Goal: Check status: Check status

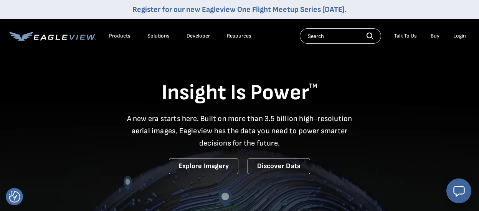
click at [459, 35] on div "Login" at bounding box center [459, 36] width 13 height 7
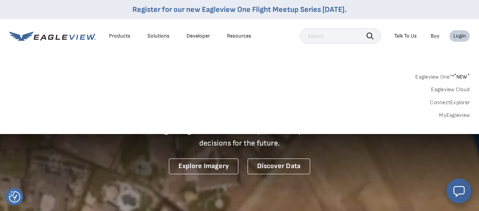
click at [460, 36] on div "Login" at bounding box center [459, 36] width 13 height 7
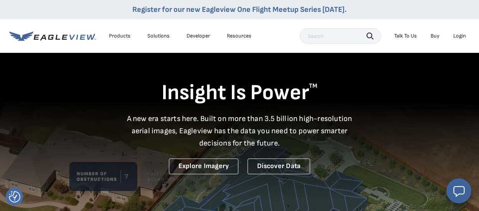
click at [460, 36] on div "Login" at bounding box center [459, 36] width 13 height 7
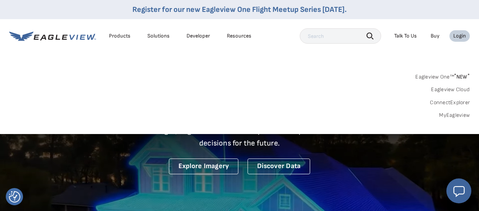
click at [449, 116] on link "MyEagleview" at bounding box center [454, 115] width 31 height 7
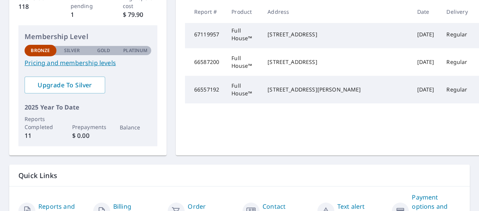
scroll to position [112, 0]
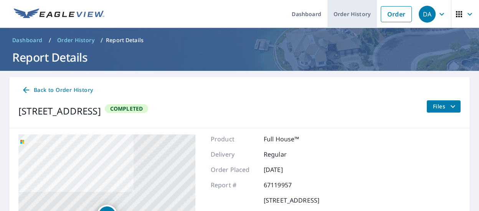
click at [358, 16] on link "Order History" at bounding box center [351, 14] width 49 height 28
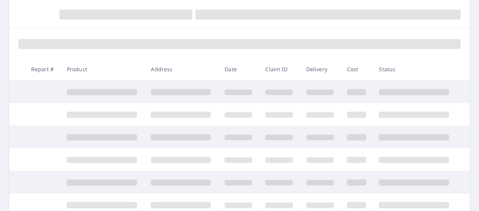
scroll to position [148, 0]
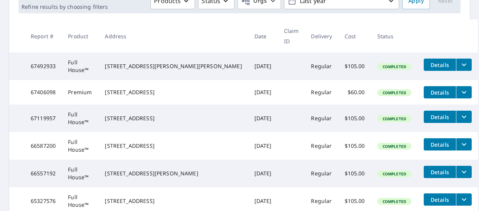
scroll to position [107, 0]
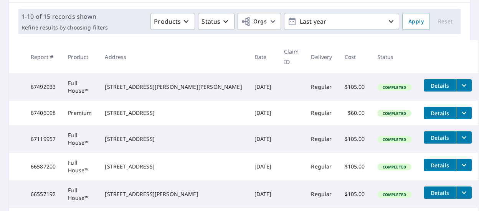
click at [459, 133] on icon "filesDropdownBtn-67119957" at bounding box center [463, 137] width 9 height 9
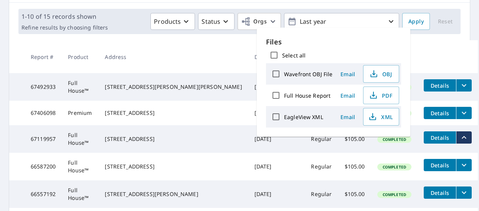
click at [99, 133] on td "Full House™" at bounding box center [80, 139] width 37 height 28
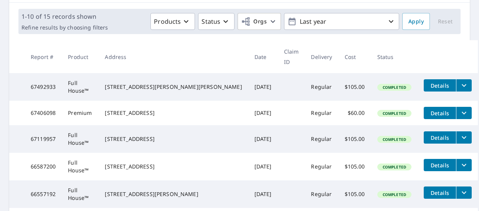
click at [460, 131] on td "Details" at bounding box center [447, 137] width 60 height 25
click at [459, 133] on icon "filesDropdownBtn-67119957" at bounding box center [463, 137] width 9 height 9
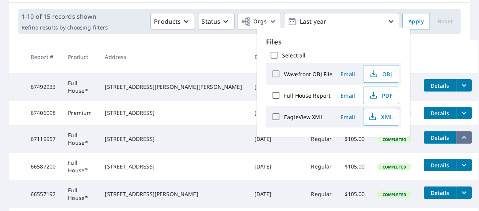
click at [459, 133] on icon "filesDropdownBtn-67119957" at bounding box center [463, 137] width 9 height 9
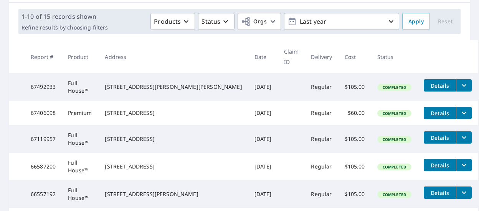
click at [435, 134] on span "Details" at bounding box center [439, 137] width 23 height 7
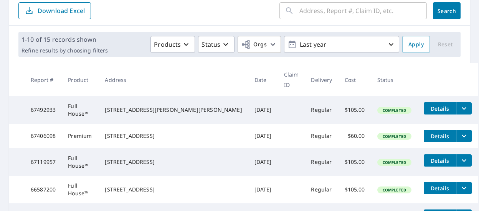
scroll to position [99, 0]
